Goal: Information Seeking & Learning: Check status

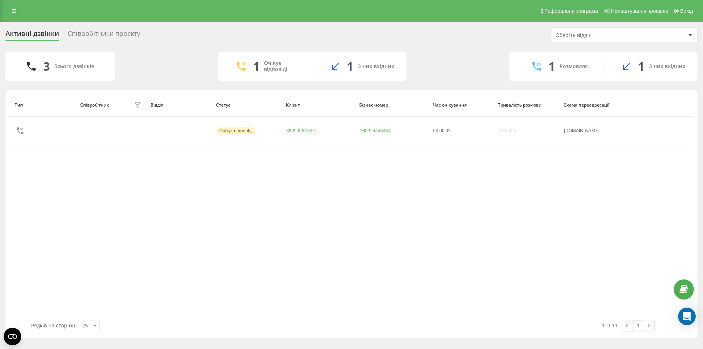
click at [99, 32] on div "Співробітники проєкту" at bounding box center [104, 35] width 72 height 11
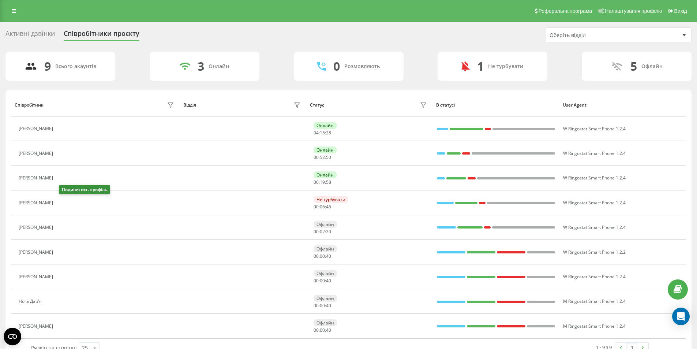
drag, startPoint x: 65, startPoint y: 201, endPoint x: 223, endPoint y: 123, distance: 175.8
click at [64, 201] on icon at bounding box center [61, 203] width 6 height 6
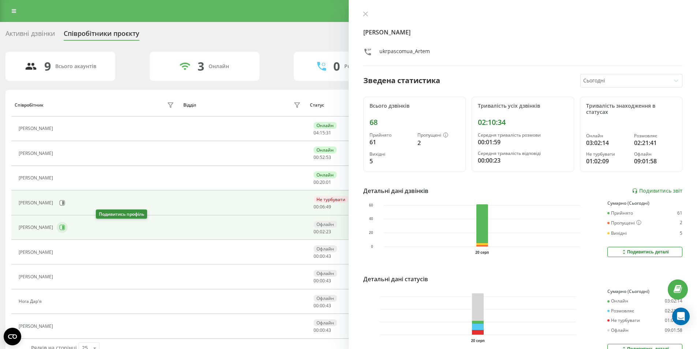
click at [65, 226] on icon at bounding box center [62, 227] width 6 height 6
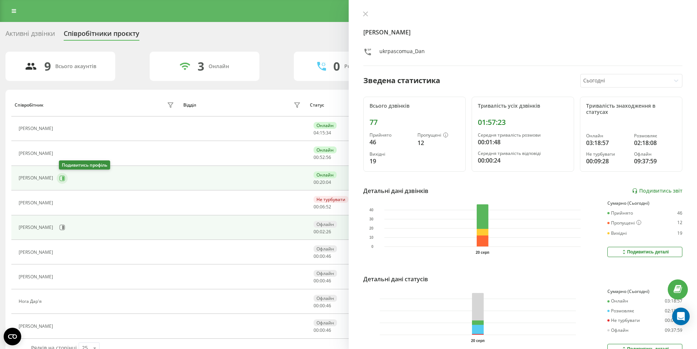
click at [63, 177] on icon at bounding box center [62, 178] width 6 height 6
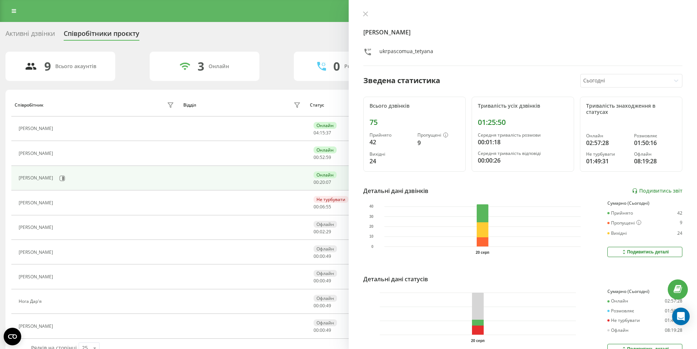
click at [39, 33] on div "Активні дзвінки" at bounding box center [29, 35] width 49 height 11
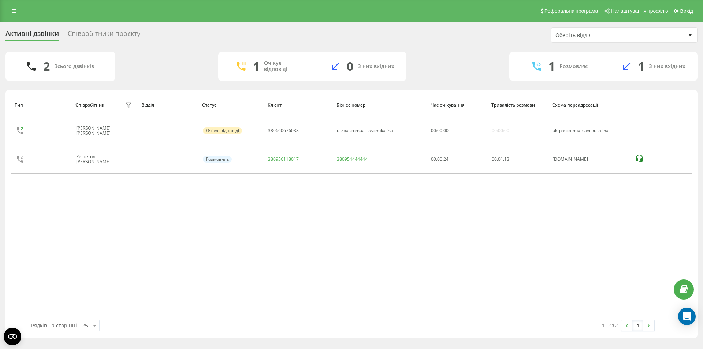
click at [109, 39] on div "Співробітники проєкту" at bounding box center [104, 35] width 72 height 11
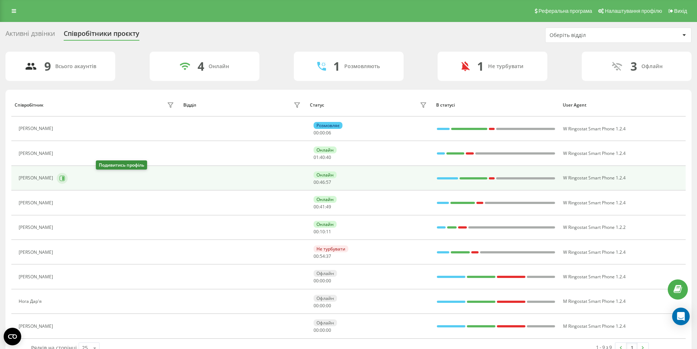
click at [68, 180] on button at bounding box center [62, 178] width 11 height 11
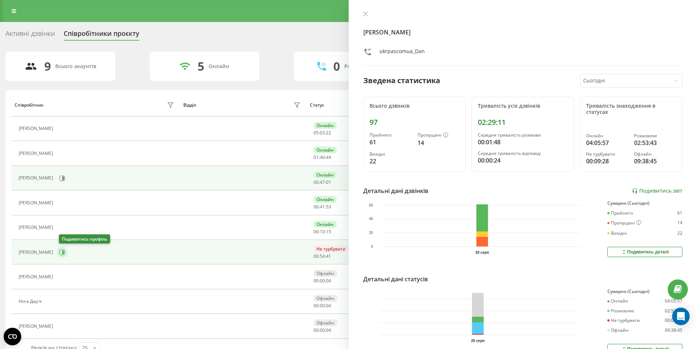
click at [63, 250] on icon at bounding box center [62, 251] width 5 height 5
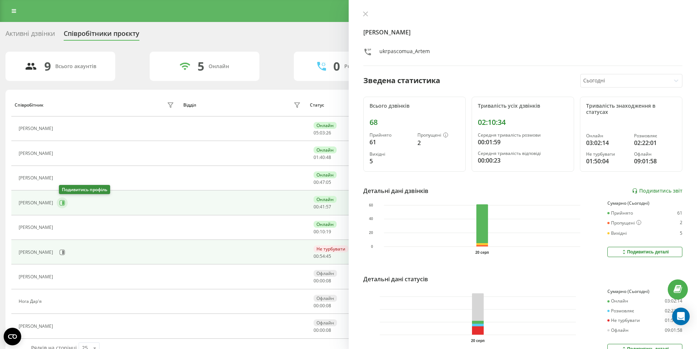
click at [63, 203] on icon at bounding box center [62, 203] width 6 height 6
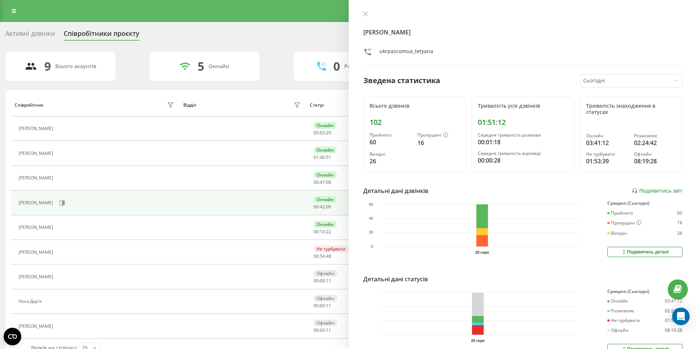
click at [38, 34] on div "Активні дзвінки" at bounding box center [29, 35] width 49 height 11
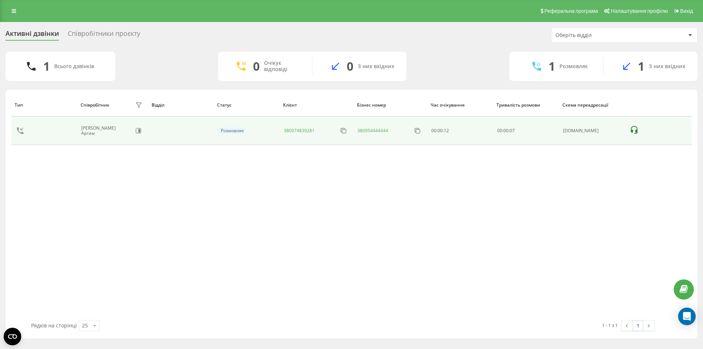
click at [633, 128] on icon at bounding box center [634, 130] width 9 height 9
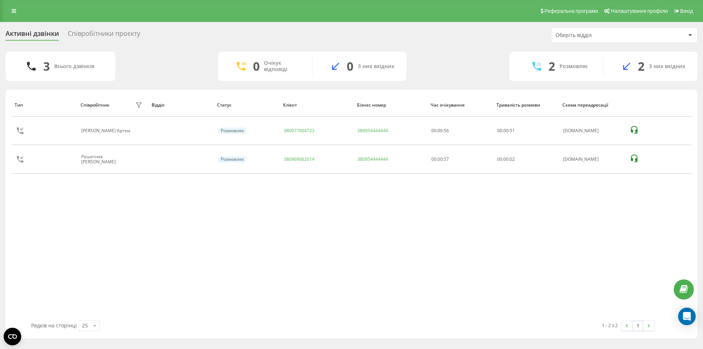
click at [128, 31] on div "Співробітники проєкту" at bounding box center [104, 35] width 72 height 11
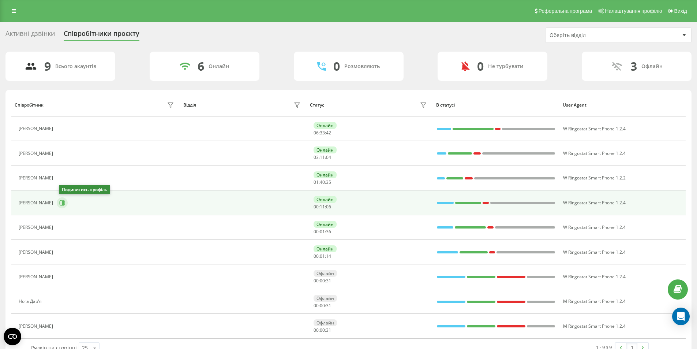
click at [62, 206] on button at bounding box center [62, 202] width 11 height 11
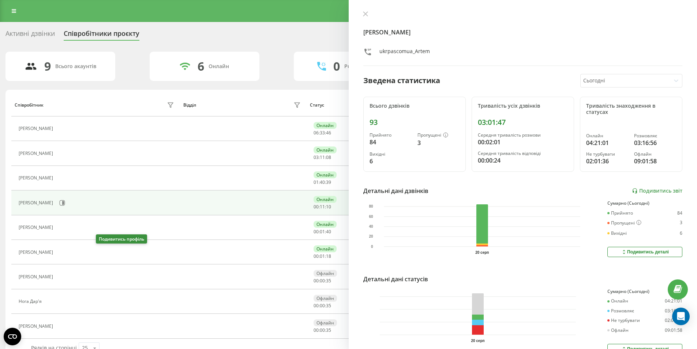
click at [63, 250] on icon at bounding box center [62, 252] width 2 height 4
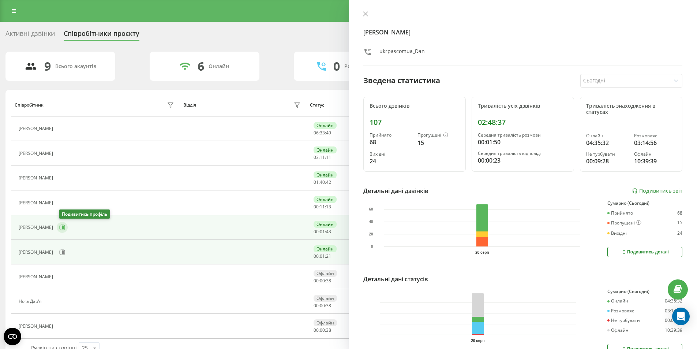
click at [64, 227] on icon at bounding box center [63, 228] width 2 height 4
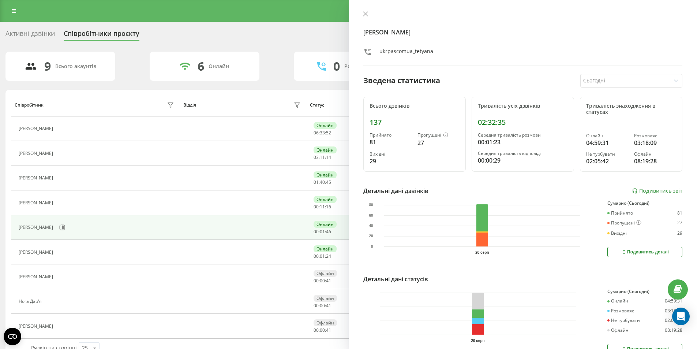
click at [29, 34] on div "Активні дзвінки" at bounding box center [29, 35] width 49 height 11
